Goal: Information Seeking & Learning: Learn about a topic

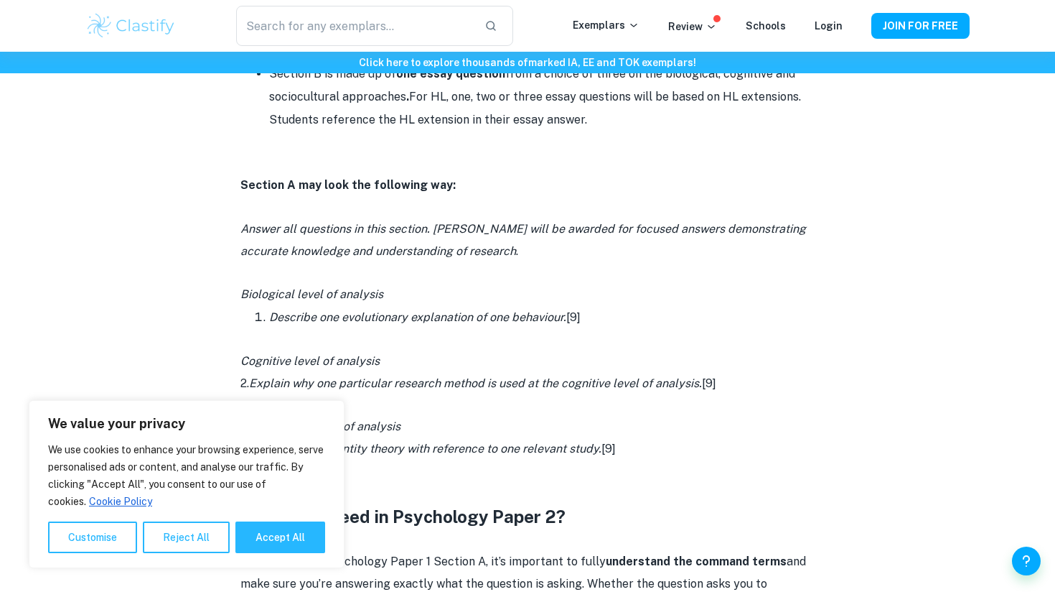
scroll to position [828, 0]
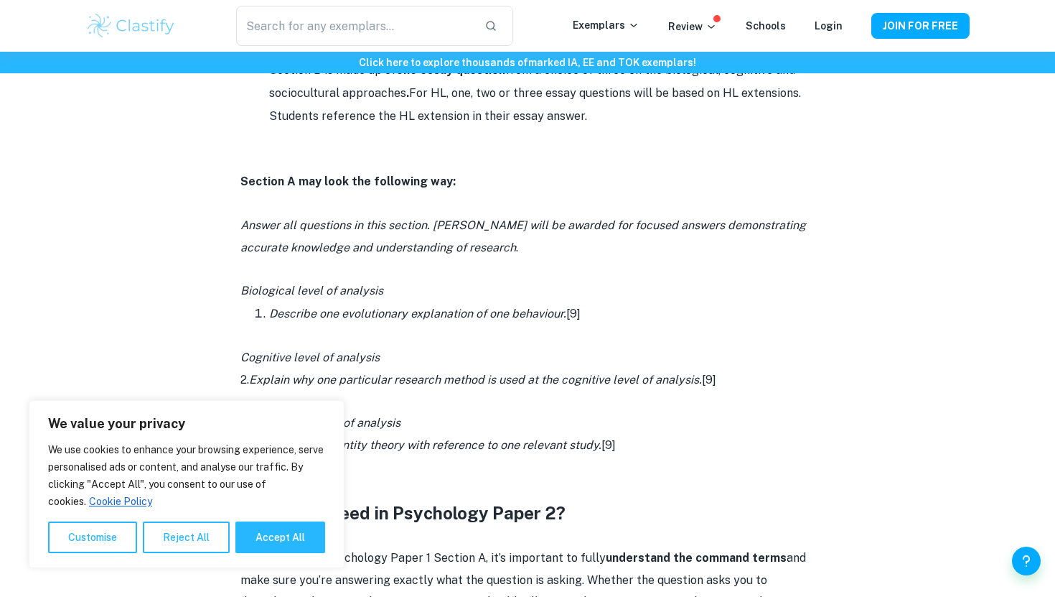
click at [178, 528] on button "Reject All" at bounding box center [186, 537] width 87 height 32
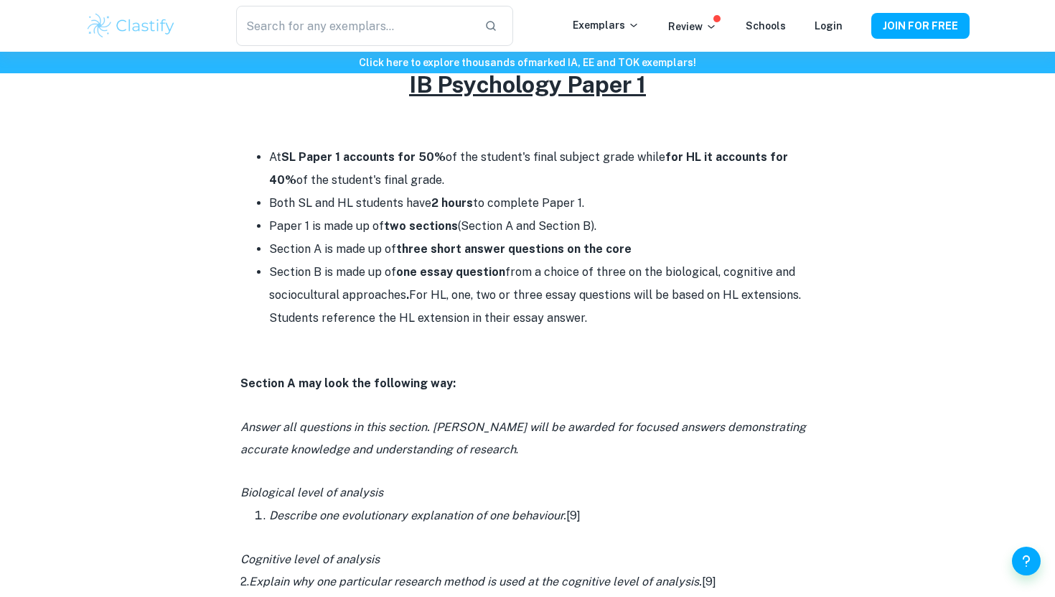
scroll to position [627, 0]
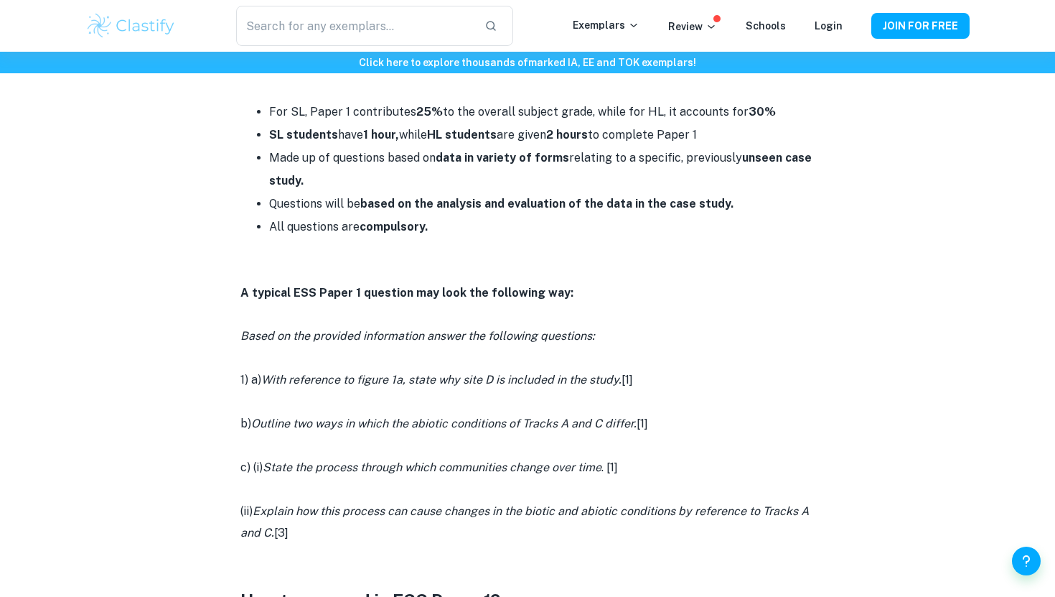
scroll to position [668, 0]
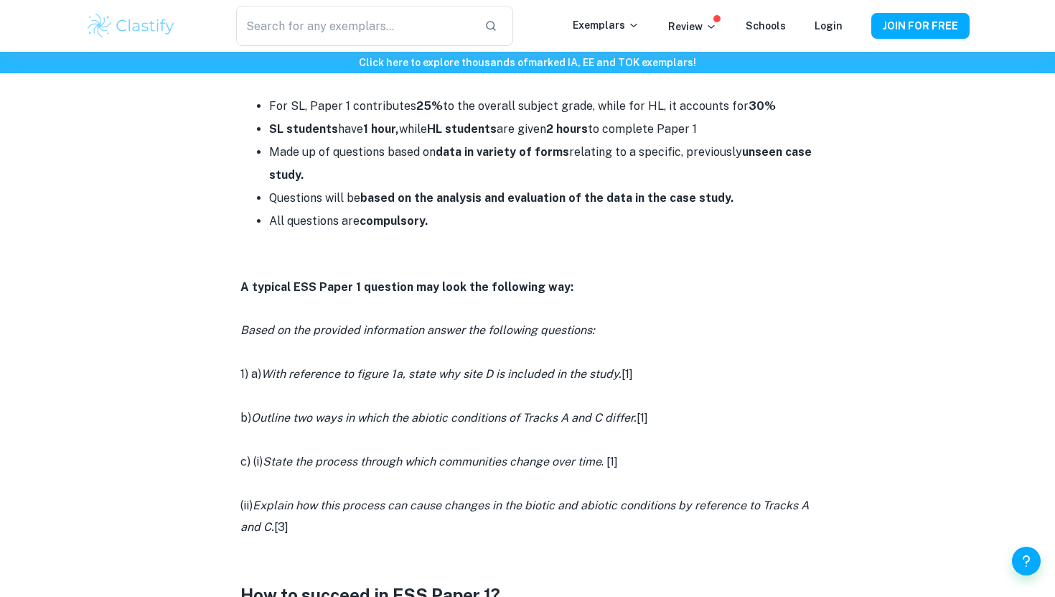
click at [362, 314] on p at bounding box center [528, 309] width 574 height 22
